Goal: Information Seeking & Learning: Obtain resource

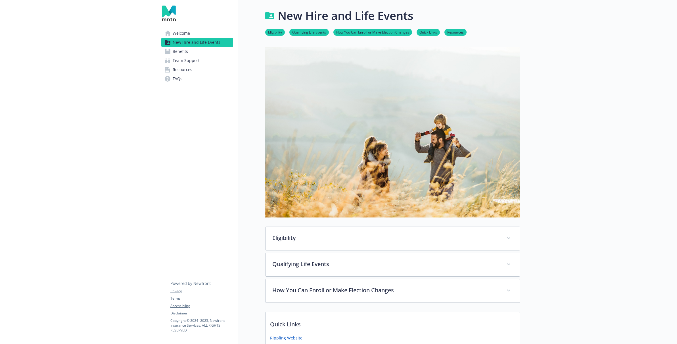
click at [194, 51] on link "Benefits" at bounding box center [197, 51] width 72 height 9
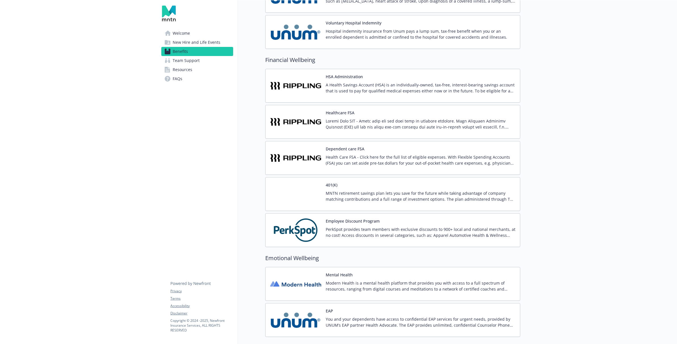
scroll to position [823, 0]
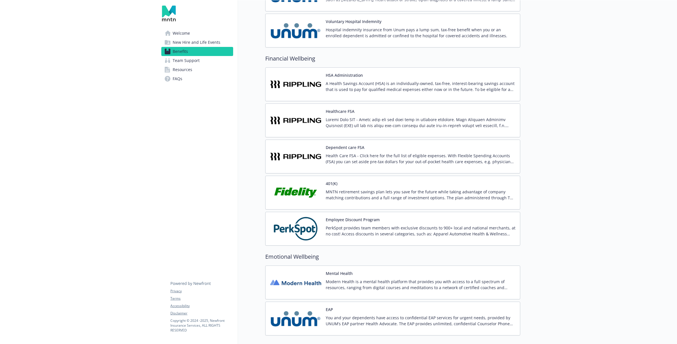
click at [380, 227] on p "PerkSpot provides team members with exclusive discounts to 900+ local and natio…" at bounding box center [421, 231] width 190 height 12
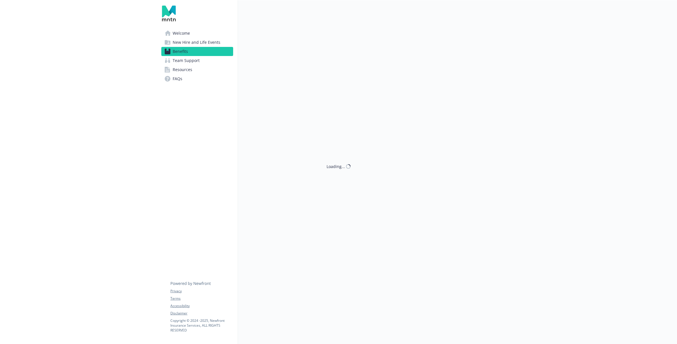
scroll to position [823, 0]
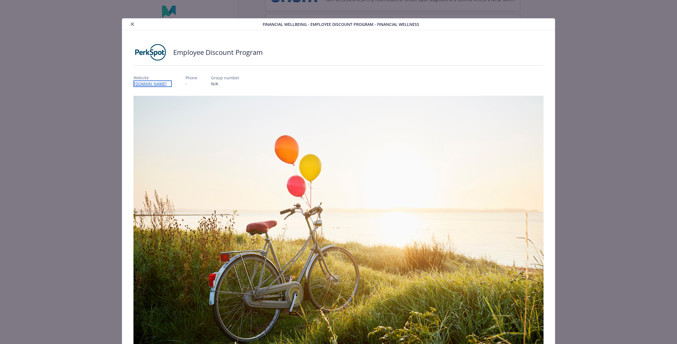
click at [144, 84] on link "[DOMAIN_NAME]" at bounding box center [152, 83] width 38 height 7
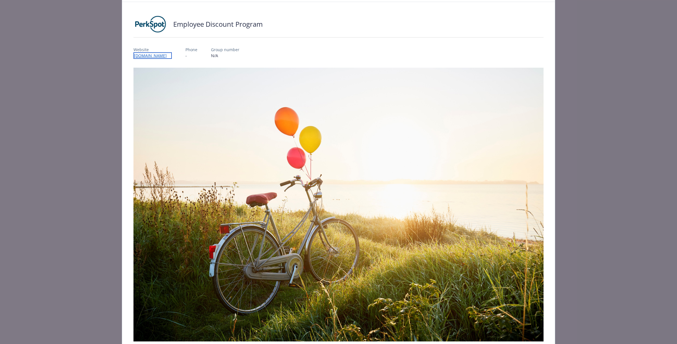
scroll to position [84, 0]
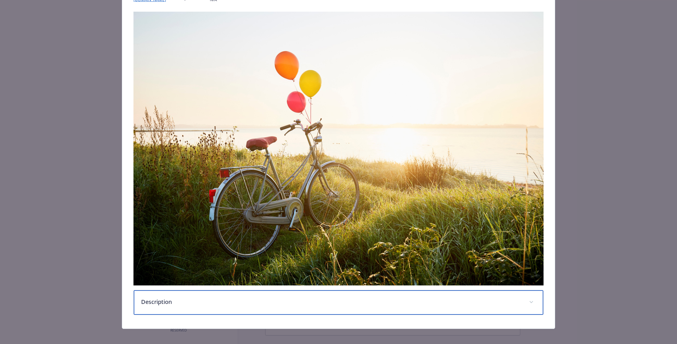
click at [160, 297] on p "Description" at bounding box center [331, 301] width 381 height 9
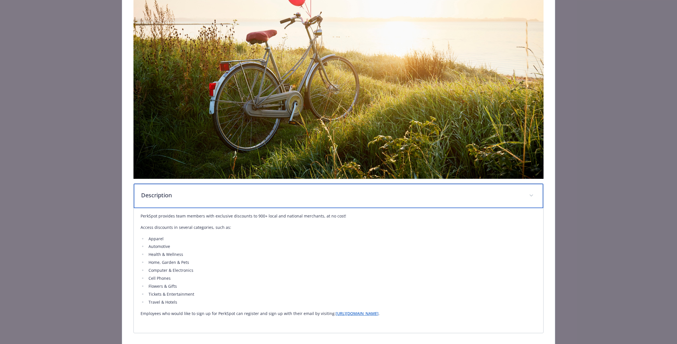
scroll to position [192, 0]
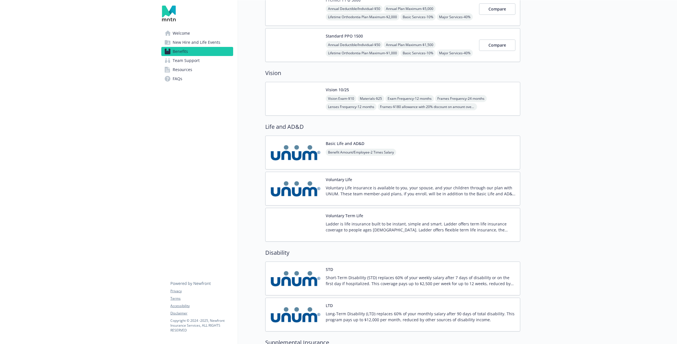
scroll to position [414, 0]
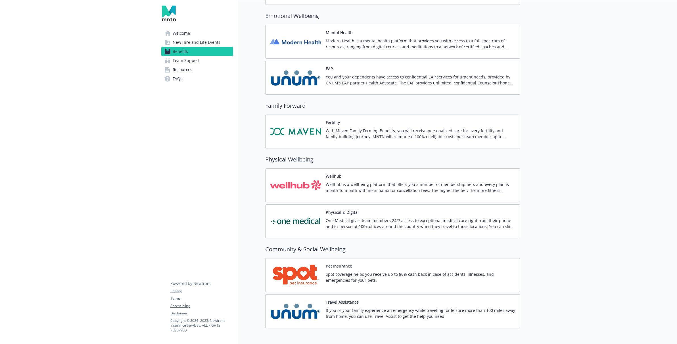
click at [344, 181] on p "Wellhub is a wellbeing platform that offers you a number of membership tiers an…" at bounding box center [421, 187] width 190 height 12
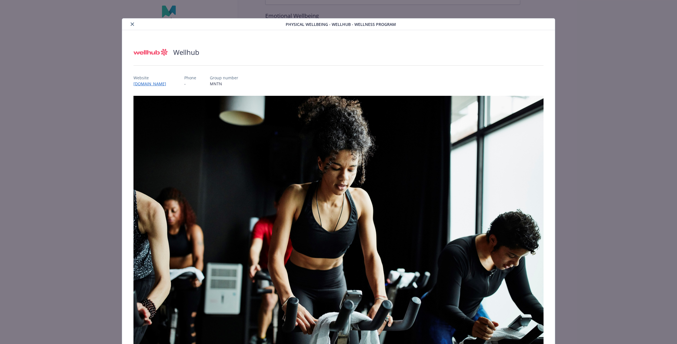
scroll to position [1, 0]
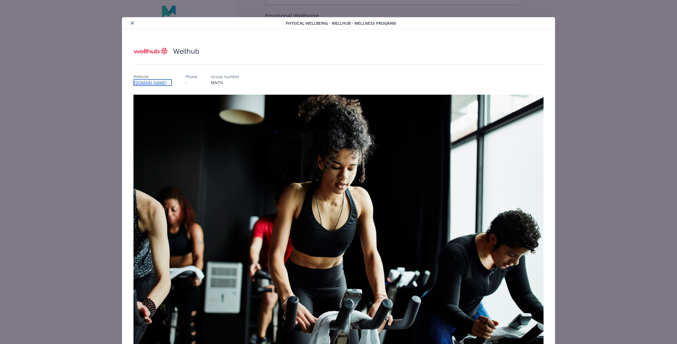
click at [150, 83] on link "[DOMAIN_NAME]" at bounding box center [152, 82] width 38 height 7
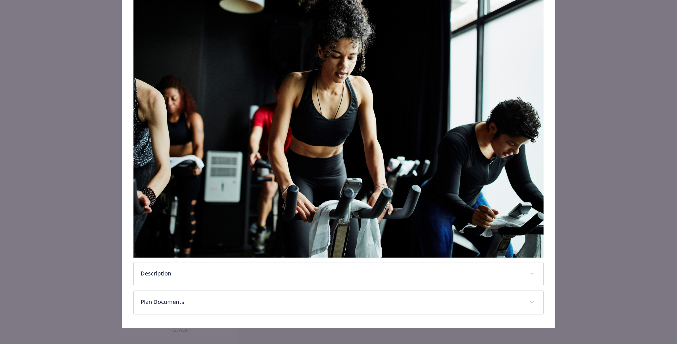
scroll to position [112, 0]
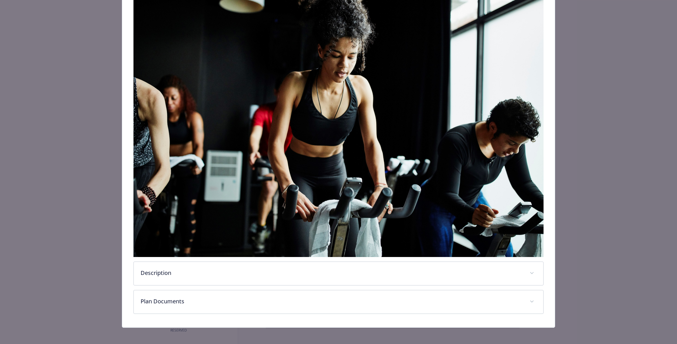
click at [244, 316] on div "Wellhub Website [DOMAIN_NAME] Phone - Group number MNTN Description Wellhub is …" at bounding box center [338, 123] width 433 height 410
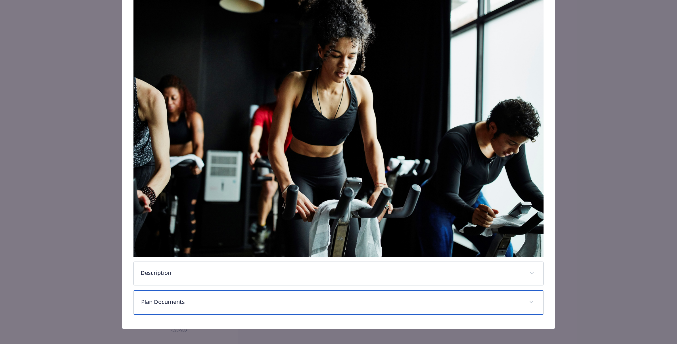
click at [244, 304] on div "Plan Documents" at bounding box center [339, 302] width 410 height 24
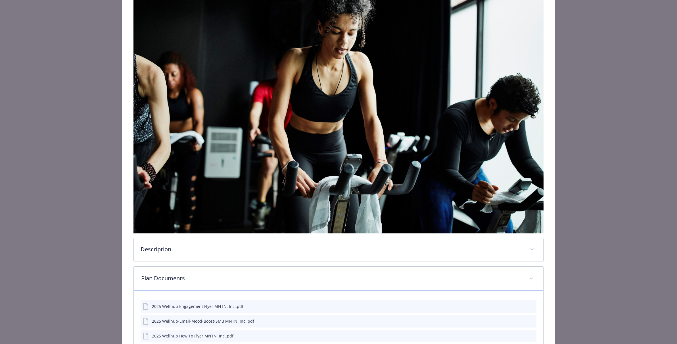
scroll to position [176, 0]
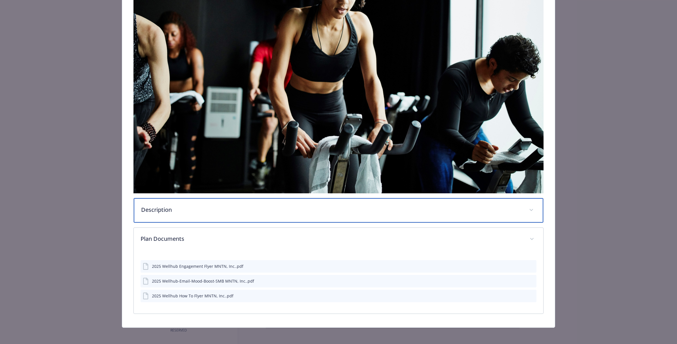
click at [186, 210] on p "Description" at bounding box center [331, 209] width 381 height 9
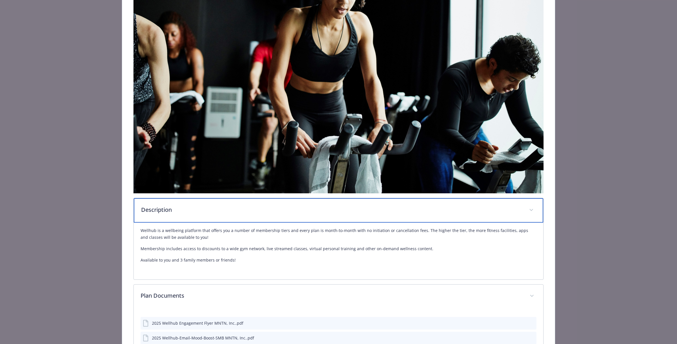
scroll to position [233, 0]
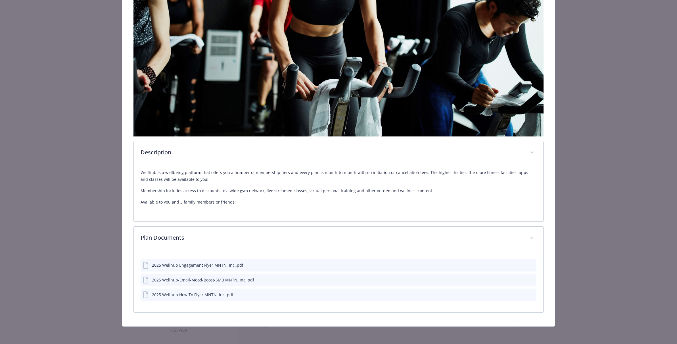
click at [520, 264] on icon "download file" at bounding box center [522, 263] width 4 height 3
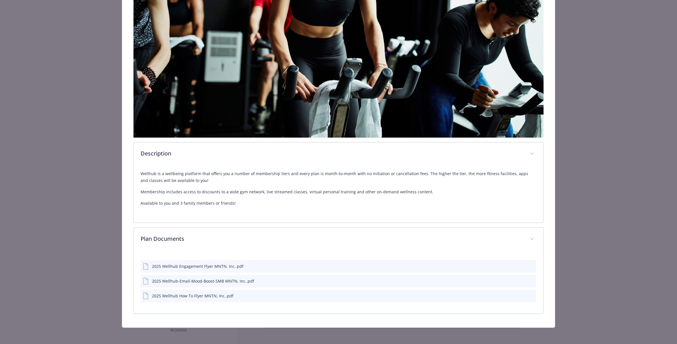
click at [520, 293] on icon "download file" at bounding box center [522, 294] width 4 height 3
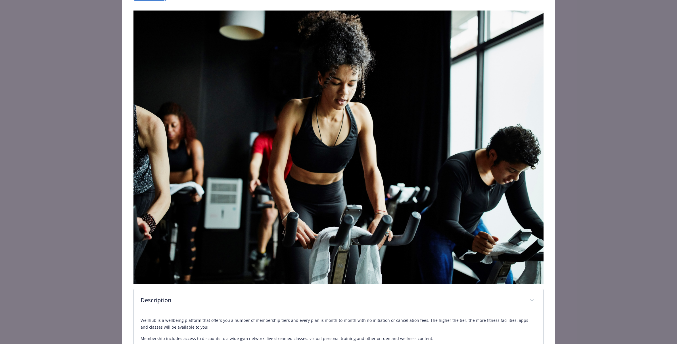
scroll to position [0, 0]
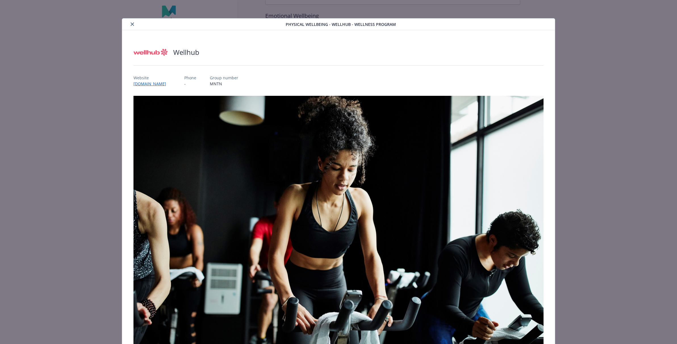
click at [144, 52] on img "details for plan Physical Wellbeing - Wellhub - Wellness Program" at bounding box center [150, 52] width 34 height 17
